Goal: Navigation & Orientation: Find specific page/section

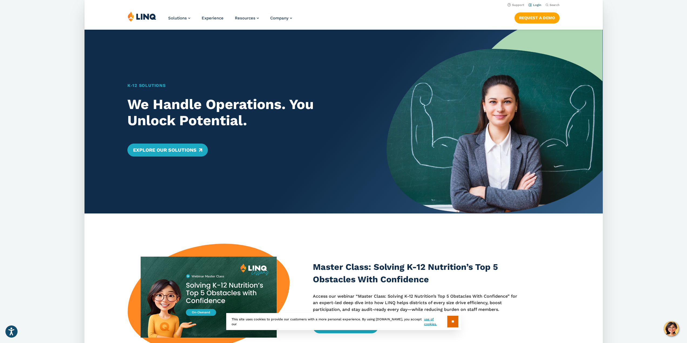
click at [539, 5] on link "Login" at bounding box center [534, 5] width 13 height 4
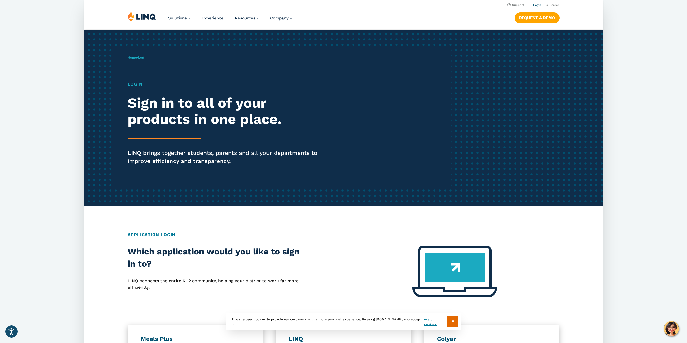
click at [536, 5] on link "Login" at bounding box center [534, 5] width 13 height 4
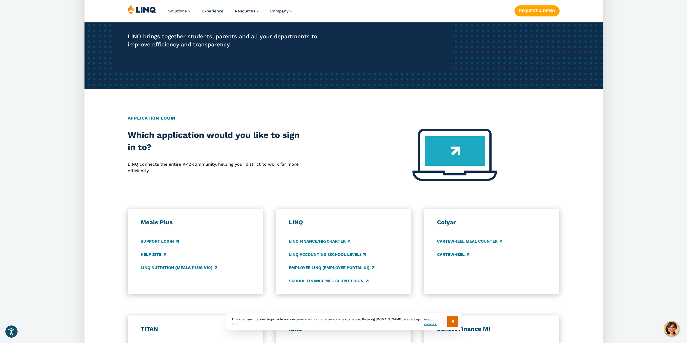
scroll to position [135, 0]
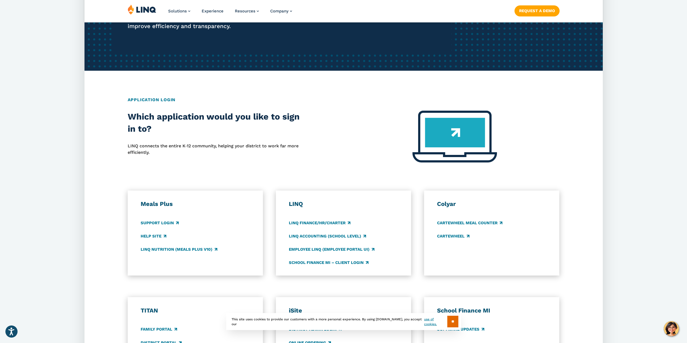
click at [451, 320] on input "**" at bounding box center [452, 322] width 11 height 12
click at [160, 222] on link "Support Login" at bounding box center [160, 223] width 38 height 6
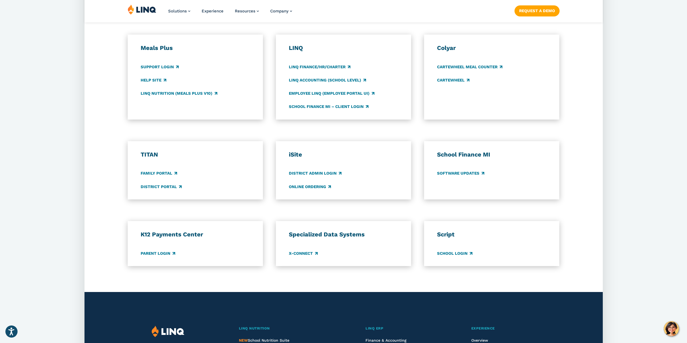
scroll to position [297, 0]
